Goal: Task Accomplishment & Management: Manage account settings

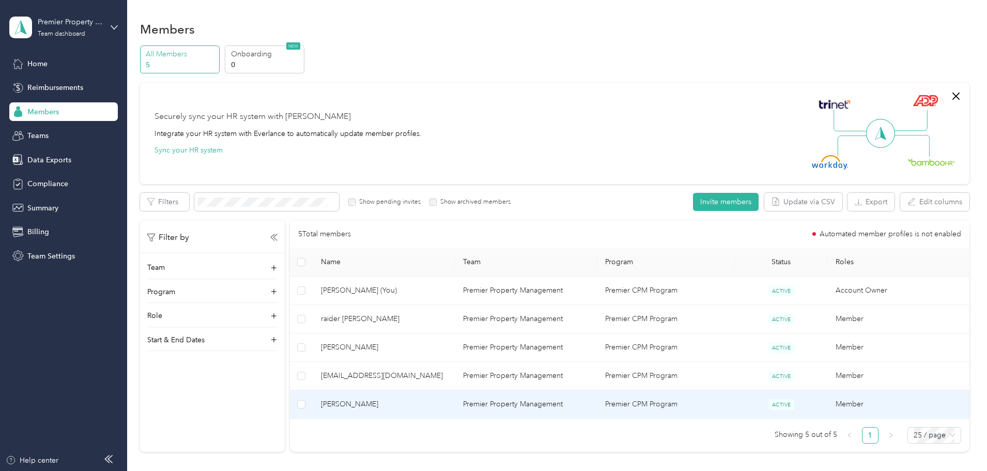
click at [443, 395] on td "[PERSON_NAME]" at bounding box center [383, 404] width 142 height 28
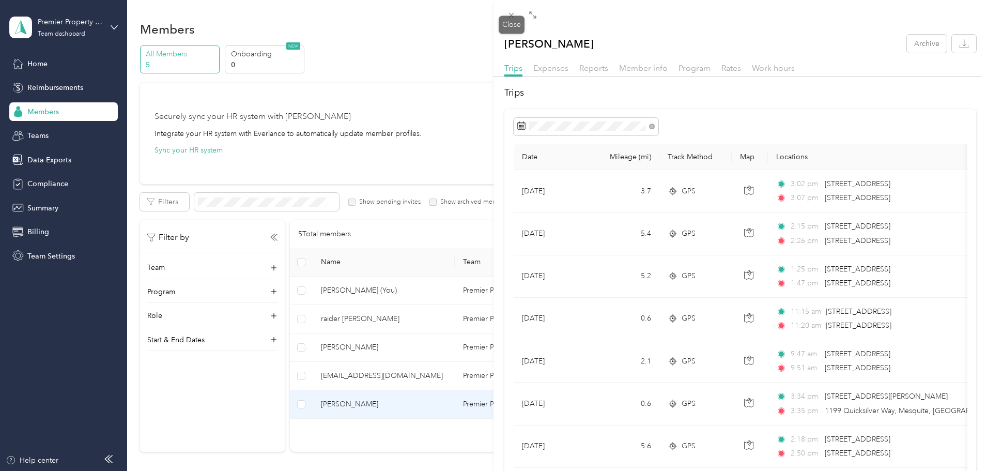
click at [512, 17] on icon at bounding box center [511, 15] width 5 height 5
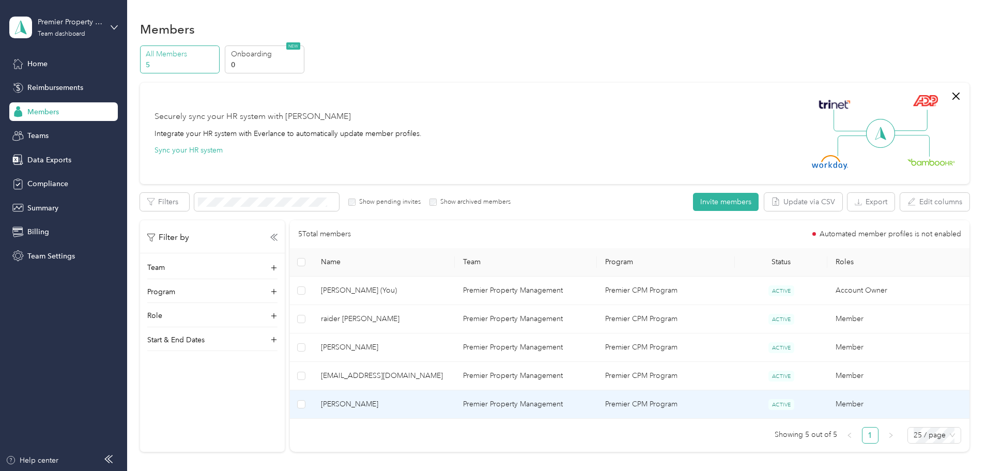
click at [429, 410] on td "[PERSON_NAME]" at bounding box center [383, 404] width 142 height 28
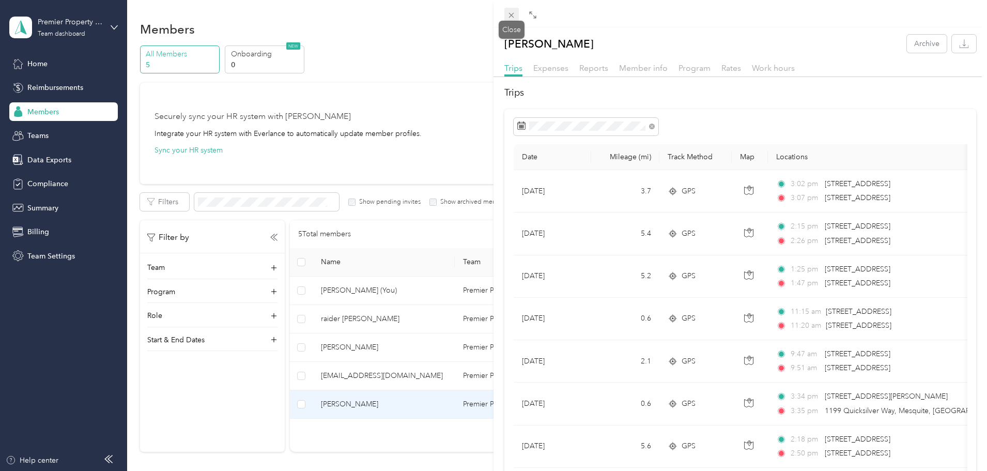
click at [510, 14] on icon at bounding box center [511, 15] width 5 height 5
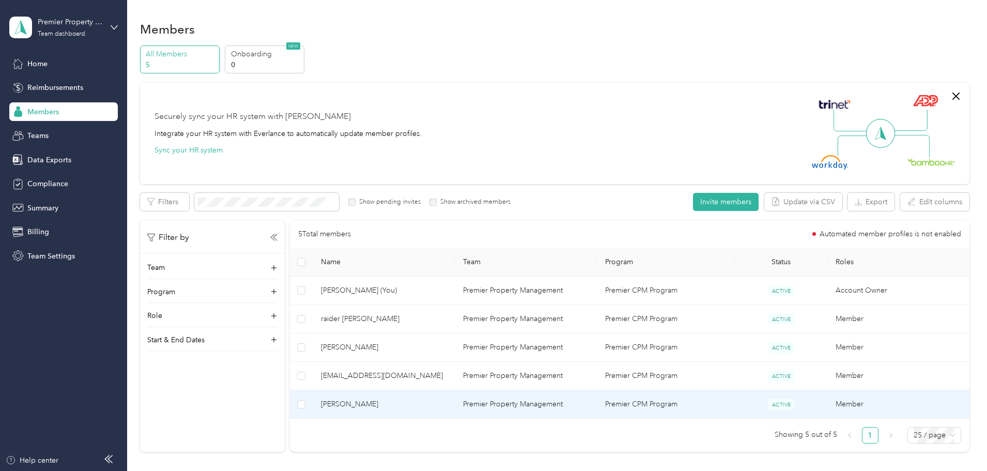
click at [418, 403] on span "[PERSON_NAME]" at bounding box center [384, 403] width 126 height 11
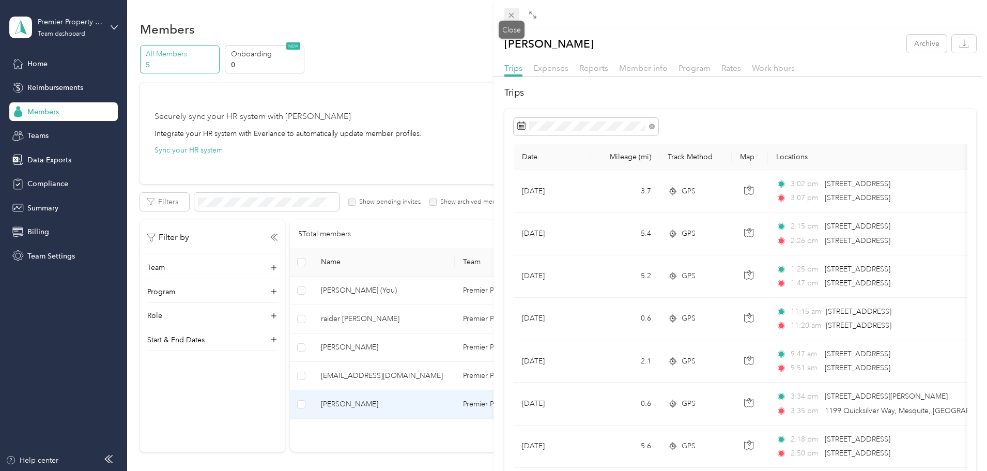
click at [506, 15] on span at bounding box center [511, 15] width 14 height 14
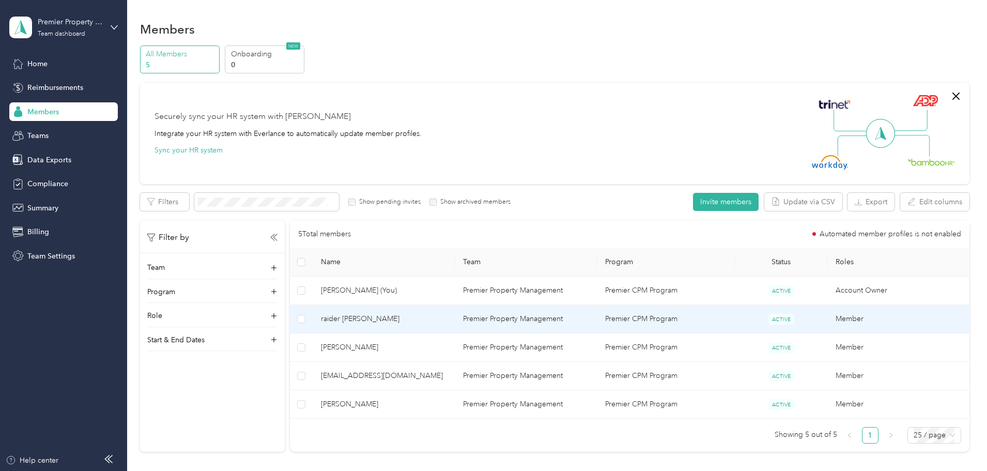
click at [438, 319] on span "raider [PERSON_NAME]" at bounding box center [384, 318] width 126 height 11
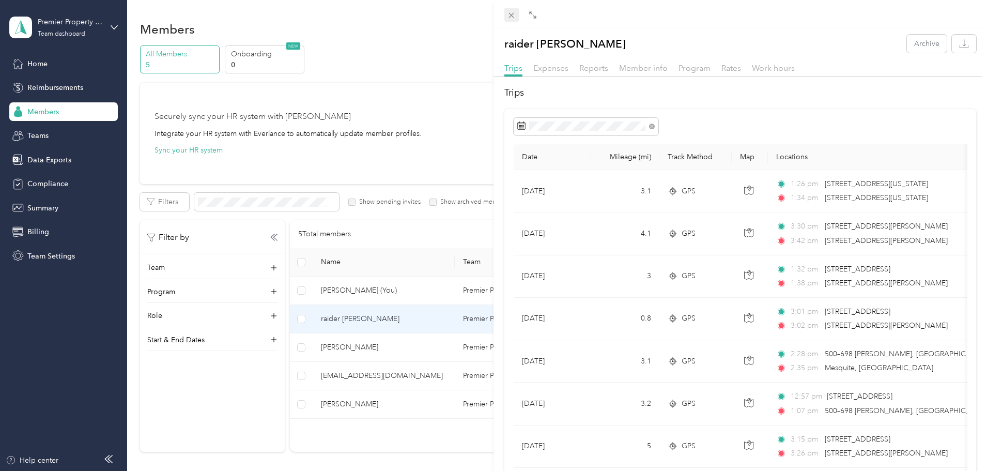
click at [512, 9] on span at bounding box center [511, 15] width 14 height 14
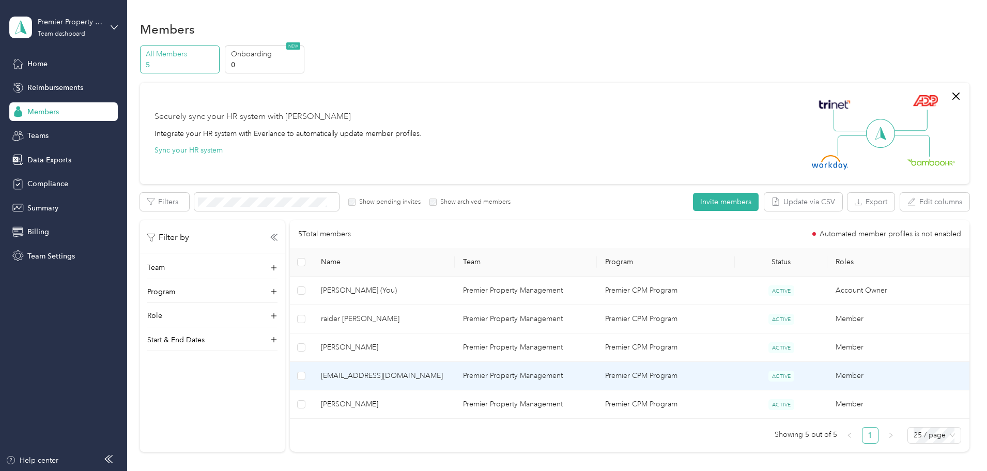
click at [433, 370] on span "[EMAIL_ADDRESS][DOMAIN_NAME]" at bounding box center [384, 375] width 126 height 11
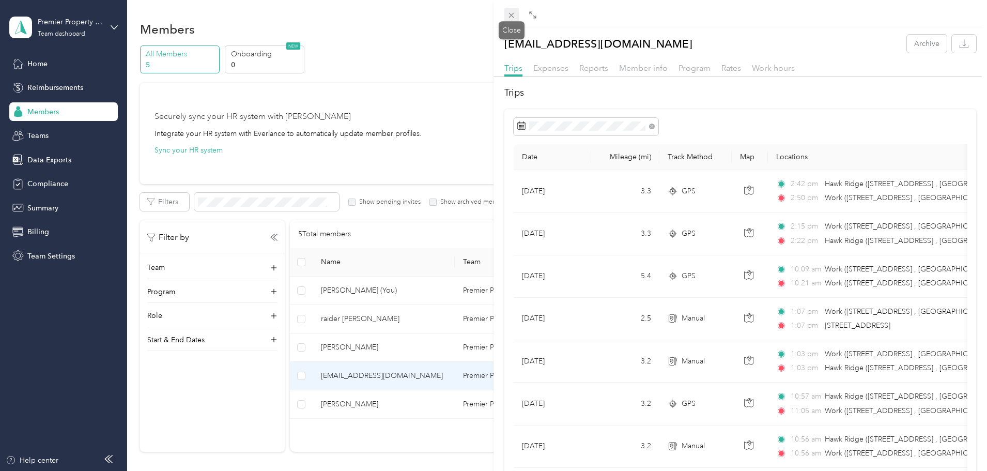
click at [513, 12] on icon at bounding box center [511, 15] width 9 height 9
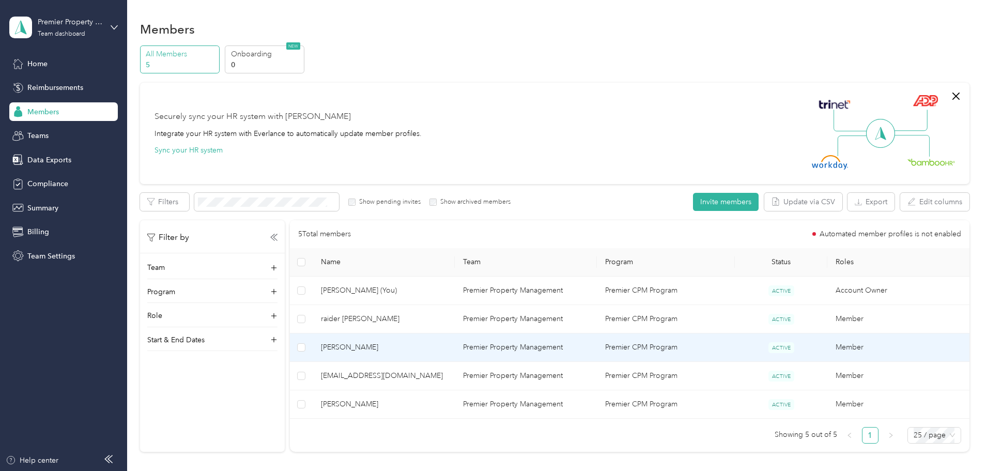
click at [396, 342] on span "[PERSON_NAME]" at bounding box center [384, 346] width 126 height 11
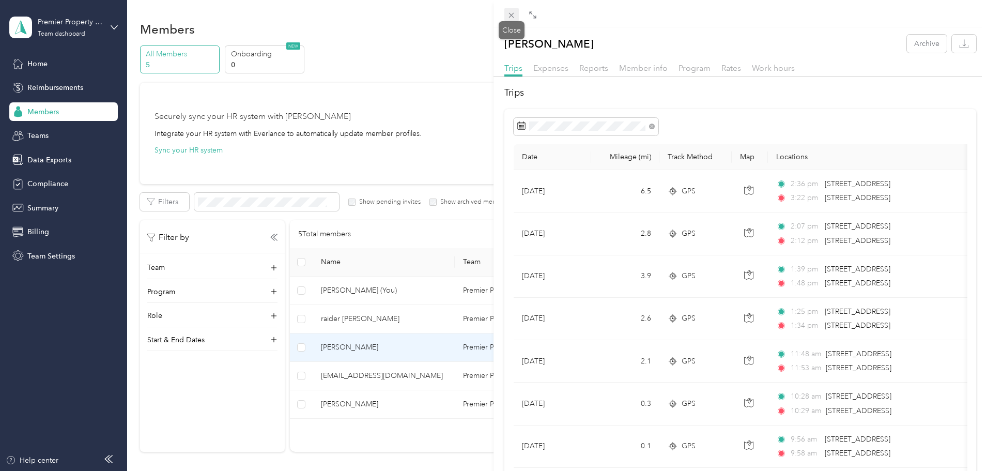
click at [508, 19] on icon at bounding box center [511, 15] width 9 height 9
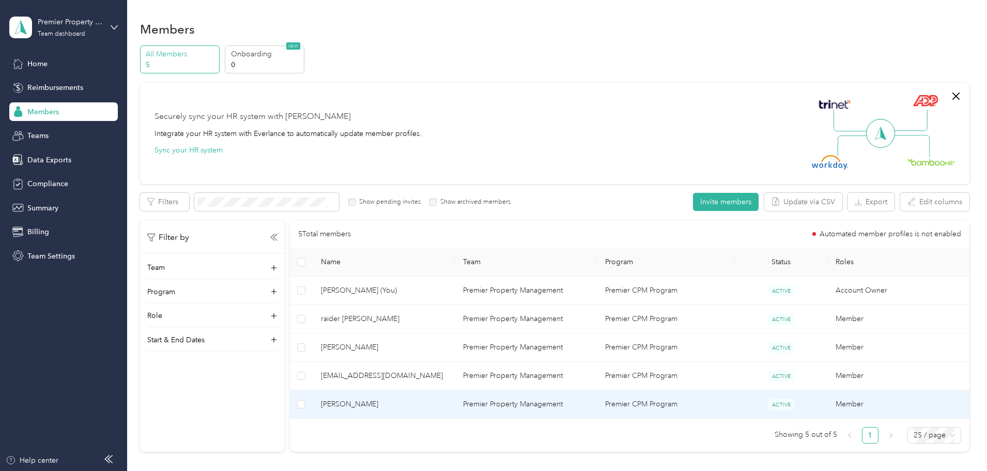
click at [421, 410] on td "[PERSON_NAME]" at bounding box center [383, 404] width 142 height 28
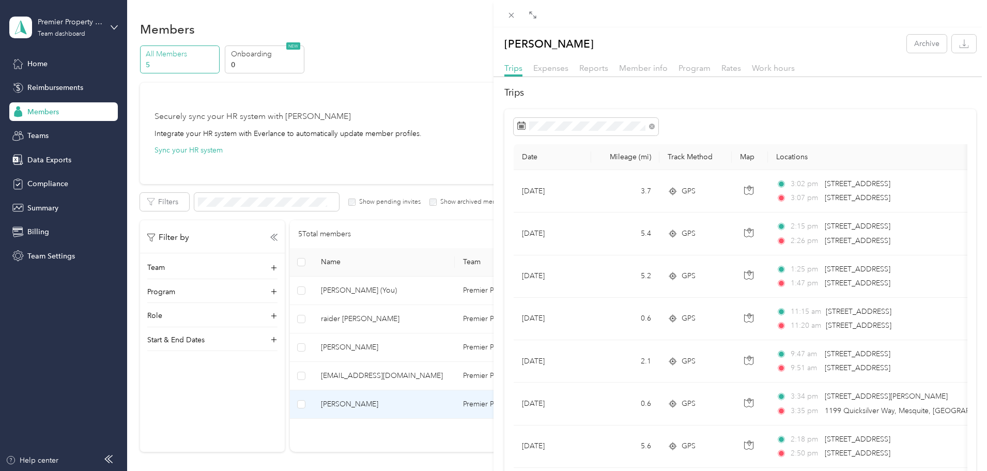
click at [191, 108] on div "Angela Whitebean Archive Trips Expenses Reports Member info Program Rates Work …" at bounding box center [493, 235] width 987 height 471
